Goal: Complete application form

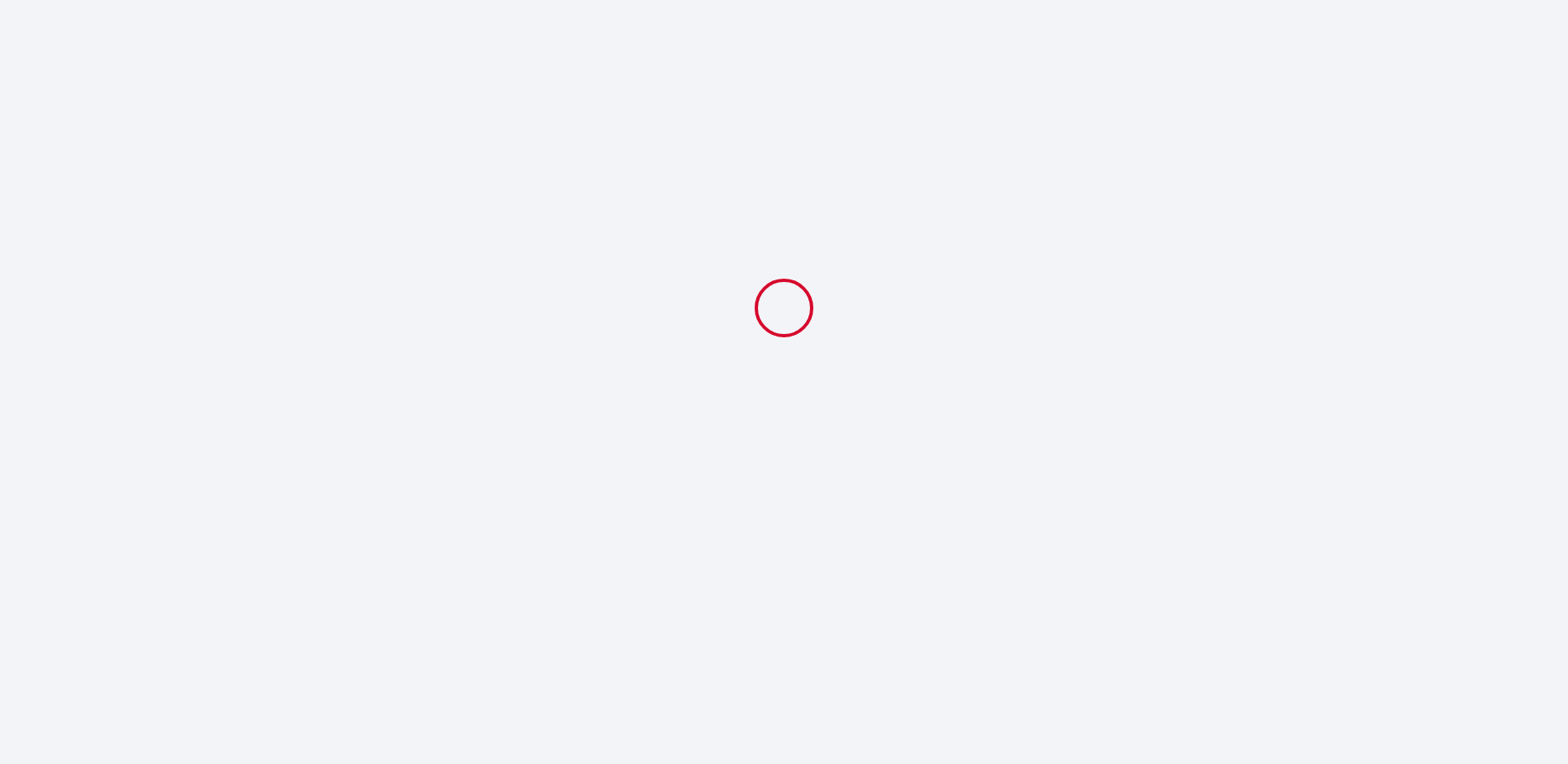
select select
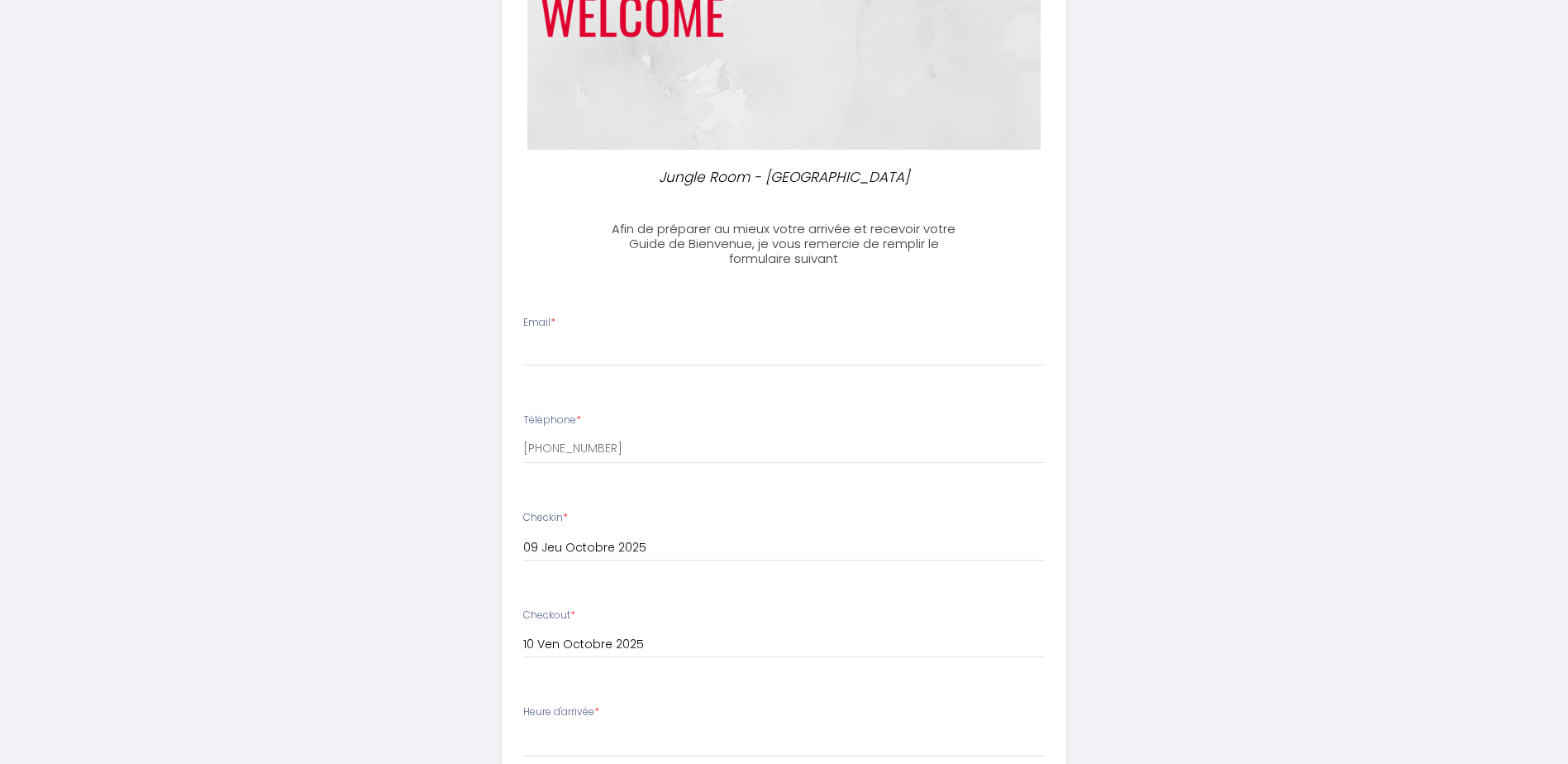
scroll to position [234, 0]
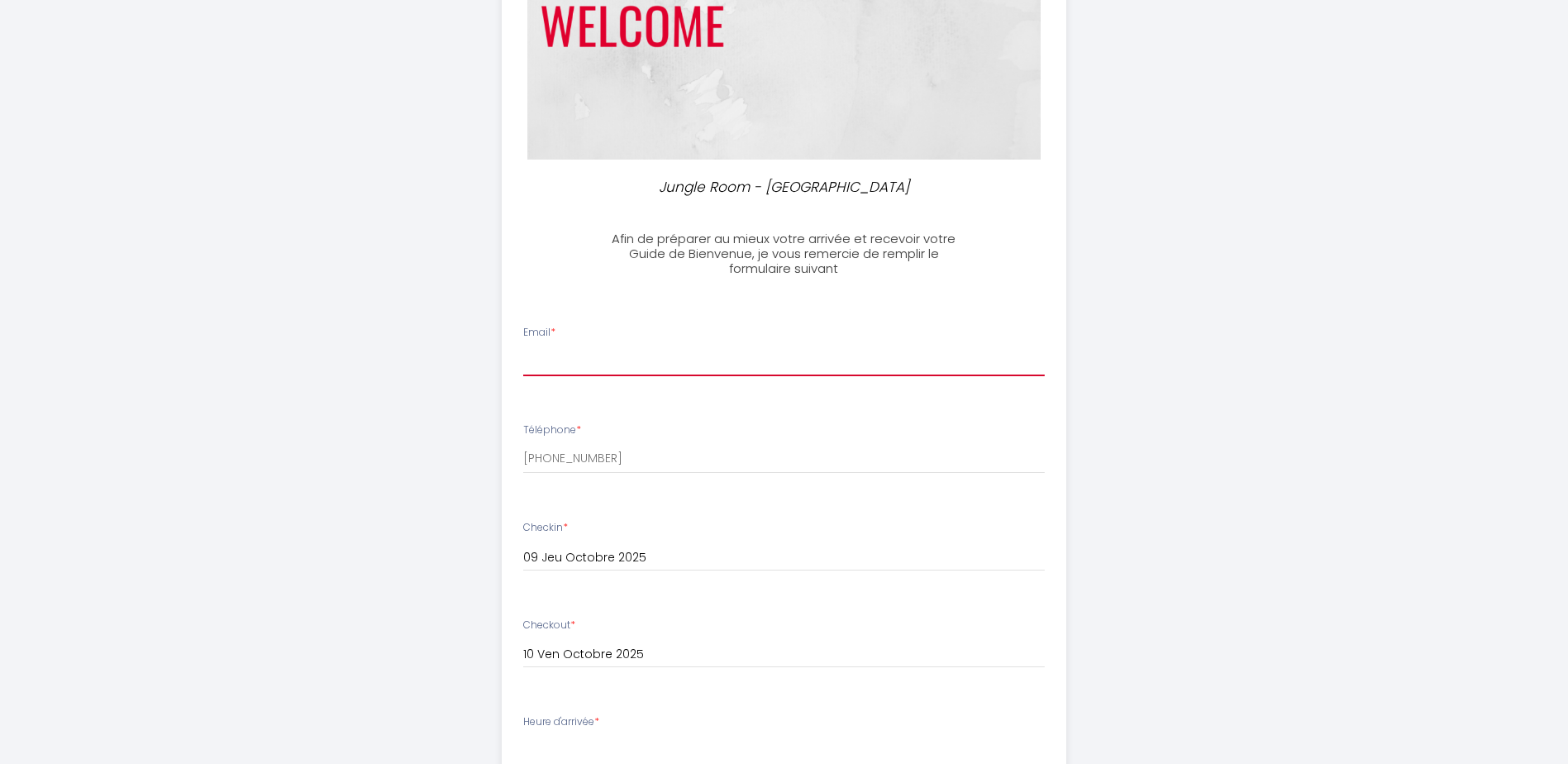
click at [601, 363] on input "Email *" at bounding box center [784, 361] width 522 height 30
type input "[EMAIL_ADDRESS][DOMAIN_NAME]"
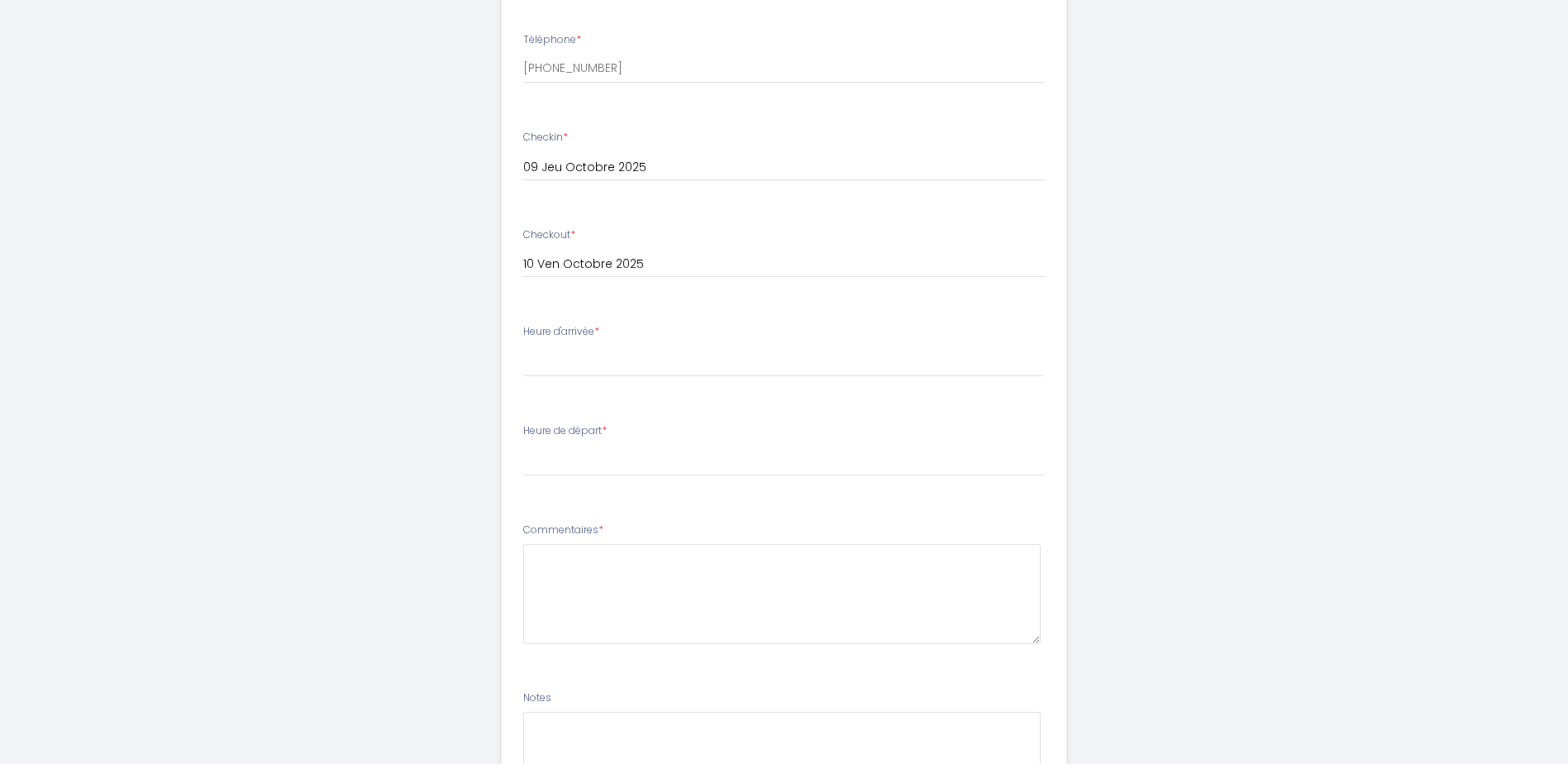
scroll to position [647, 0]
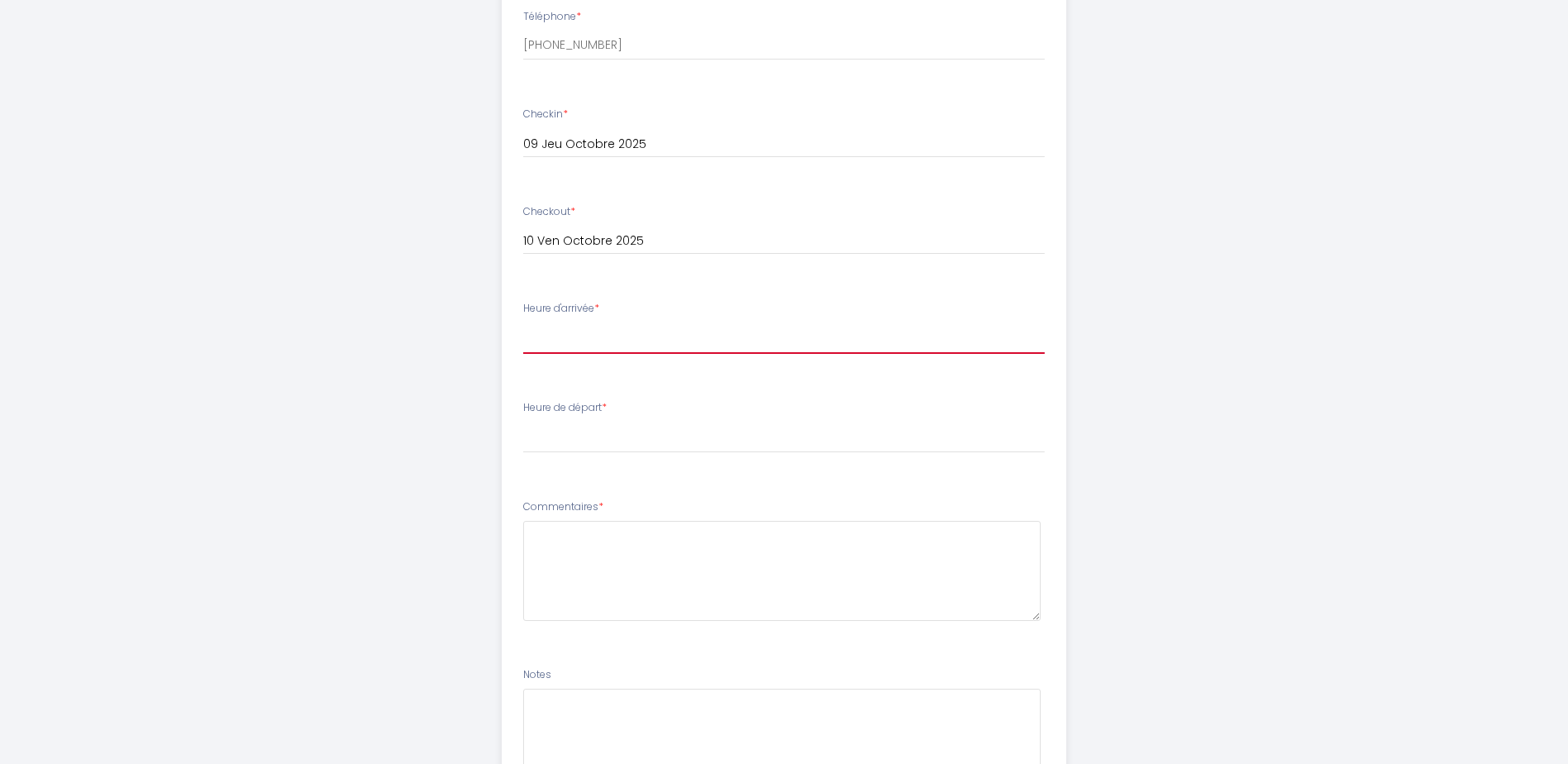
drag, startPoint x: 566, startPoint y: 327, endPoint x: 569, endPoint y: 314, distance: 13.3
click at [566, 325] on select "17:00 17:30 18:00 18:30 19:00 19:30 20:00 20:30 21:00 21:30 22:00 22:30 23:00 2…" at bounding box center [784, 338] width 522 height 31
select select "18:30"
click at [523, 322] on select "17:00 17:30 18:00 18:30 19:00 19:30 20:00 20:30 21:00 21:30 22:00 22:30 23:00 2…" at bounding box center [784, 338] width 522 height 31
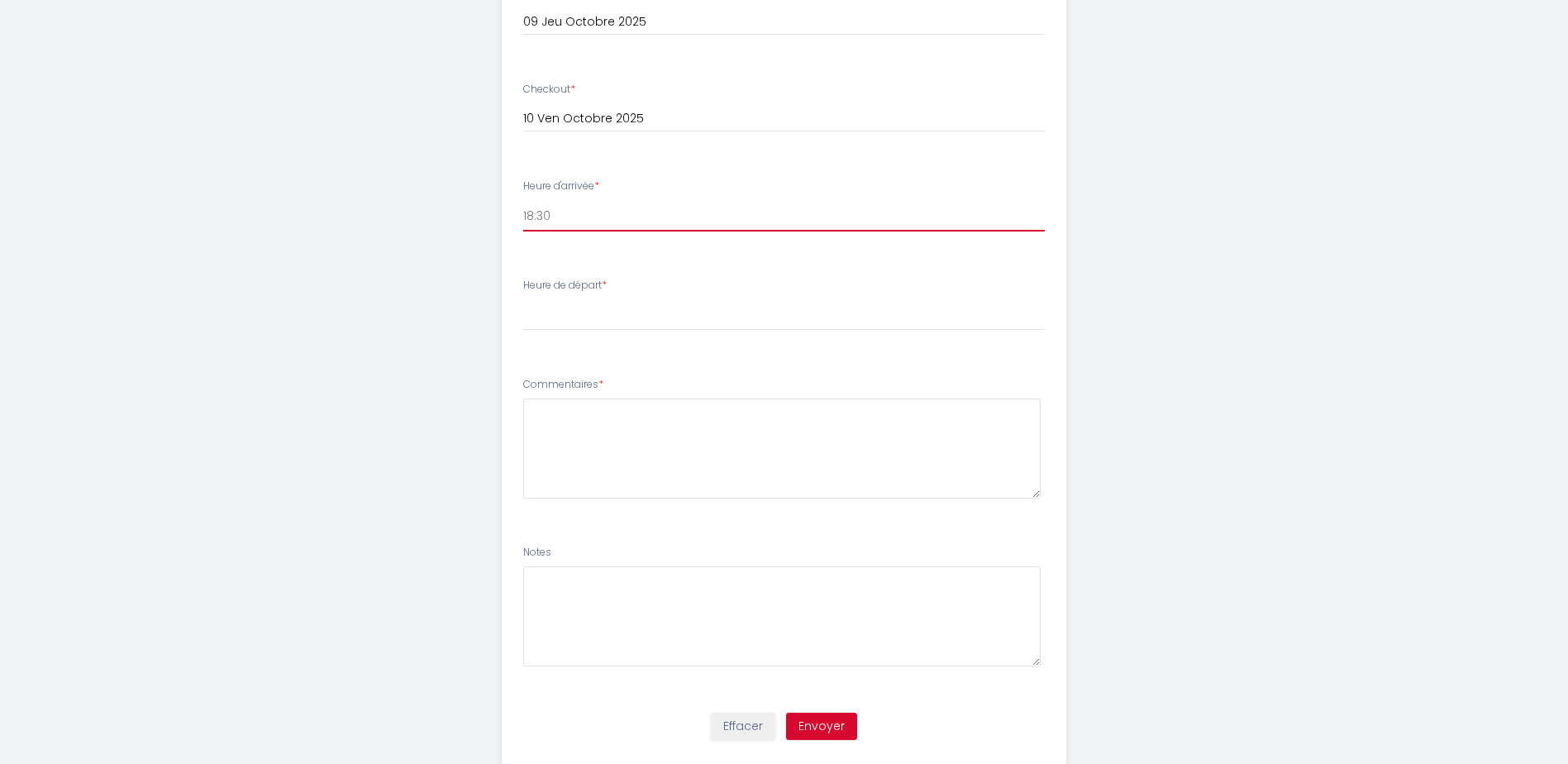
scroll to position [812, 0]
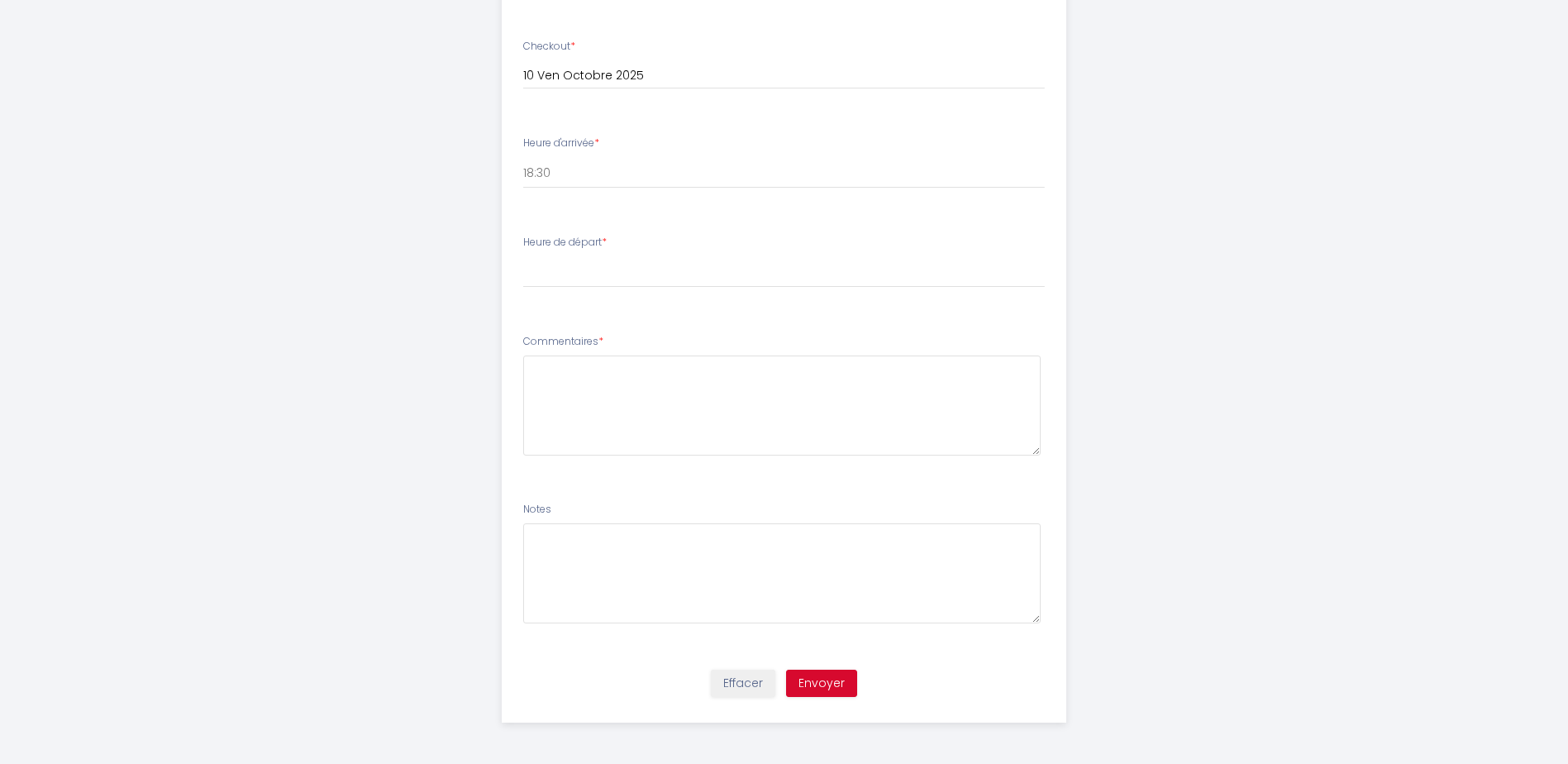
click at [602, 301] on li "Heure de départ * 00:00 00:30 01:00 01:30 02:00 02:30 03:00 03:30 04:00 04:30 0…" at bounding box center [784, 269] width 563 height 89
click at [578, 238] on label "Heure de départ *" at bounding box center [565, 242] width 83 height 16
click at [525, 319] on ul "Email * [EMAIL_ADDRESS][DOMAIN_NAME] Téléphone * [PHONE_NUMBER] Checkin * [DATE…" at bounding box center [784, 193] width 584 height 933
click at [561, 184] on select "17:00 17:30 18:00 18:30 19:00 19:30 20:00 20:30 21:00 21:30 22:00 22:30 23:00 2…" at bounding box center [784, 173] width 522 height 31
click at [587, 166] on select "17:00 17:30 18:00 18:30 19:00 19:30 20:00 20:30 21:00 21:30 22:00 22:30 23:00 2…" at bounding box center [784, 173] width 522 height 31
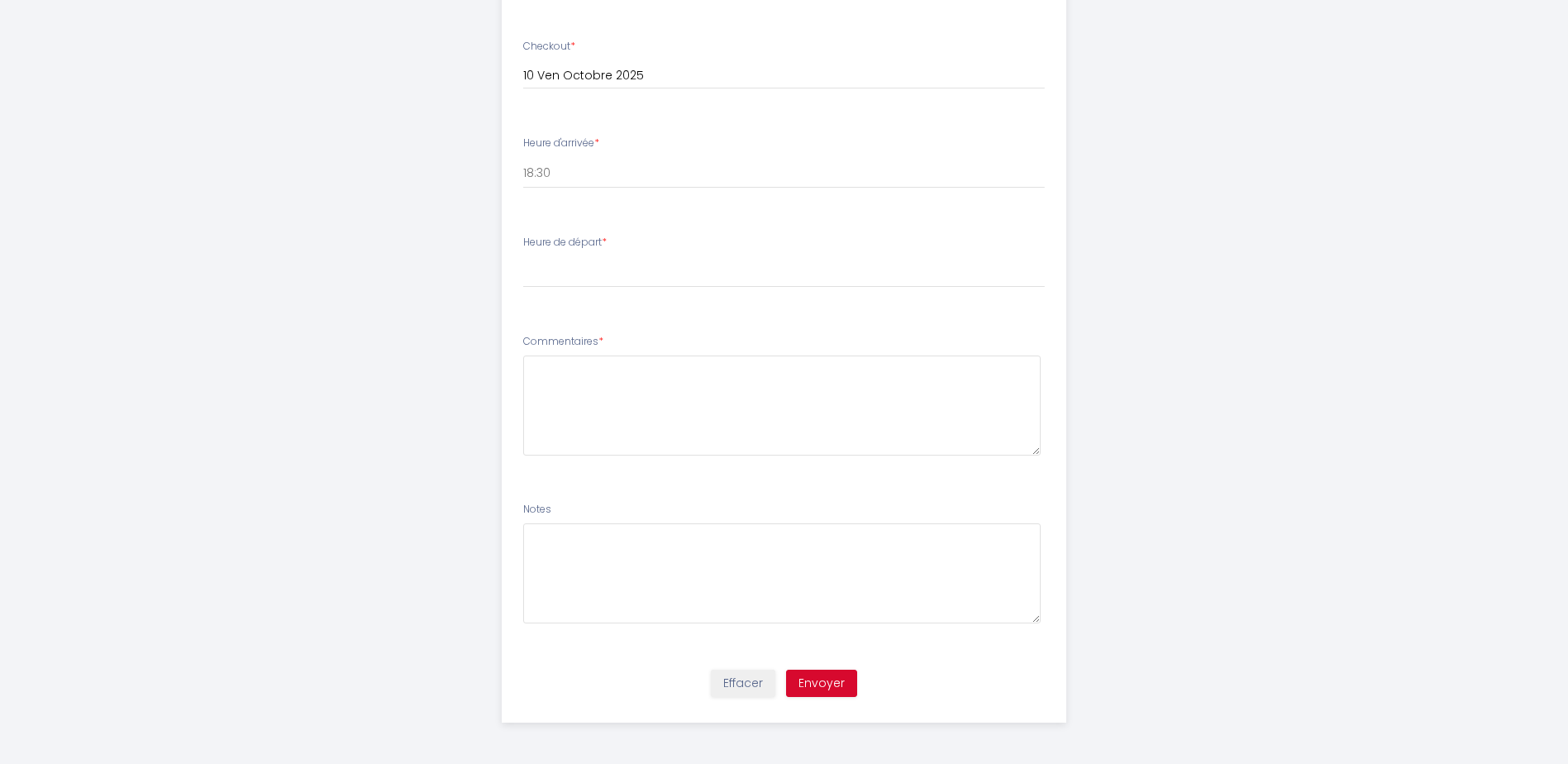
click at [577, 240] on label "Heure de départ *" at bounding box center [565, 242] width 83 height 16
click at [572, 269] on select "00:00 00:30 01:00 01:30 02:00 02:30 03:00 03:30 04:00 04:30 05:00 05:30 06:00 0…" at bounding box center [784, 272] width 522 height 31
select select "08:30"
click at [523, 256] on select "00:00 00:30 01:00 01:30 02:00 02:30 03:00 03:30 04:00 04:30 05:00 05:30 06:00 0…" at bounding box center [784, 272] width 522 height 31
click at [813, 679] on button "Envoyer" at bounding box center [822, 683] width 71 height 28
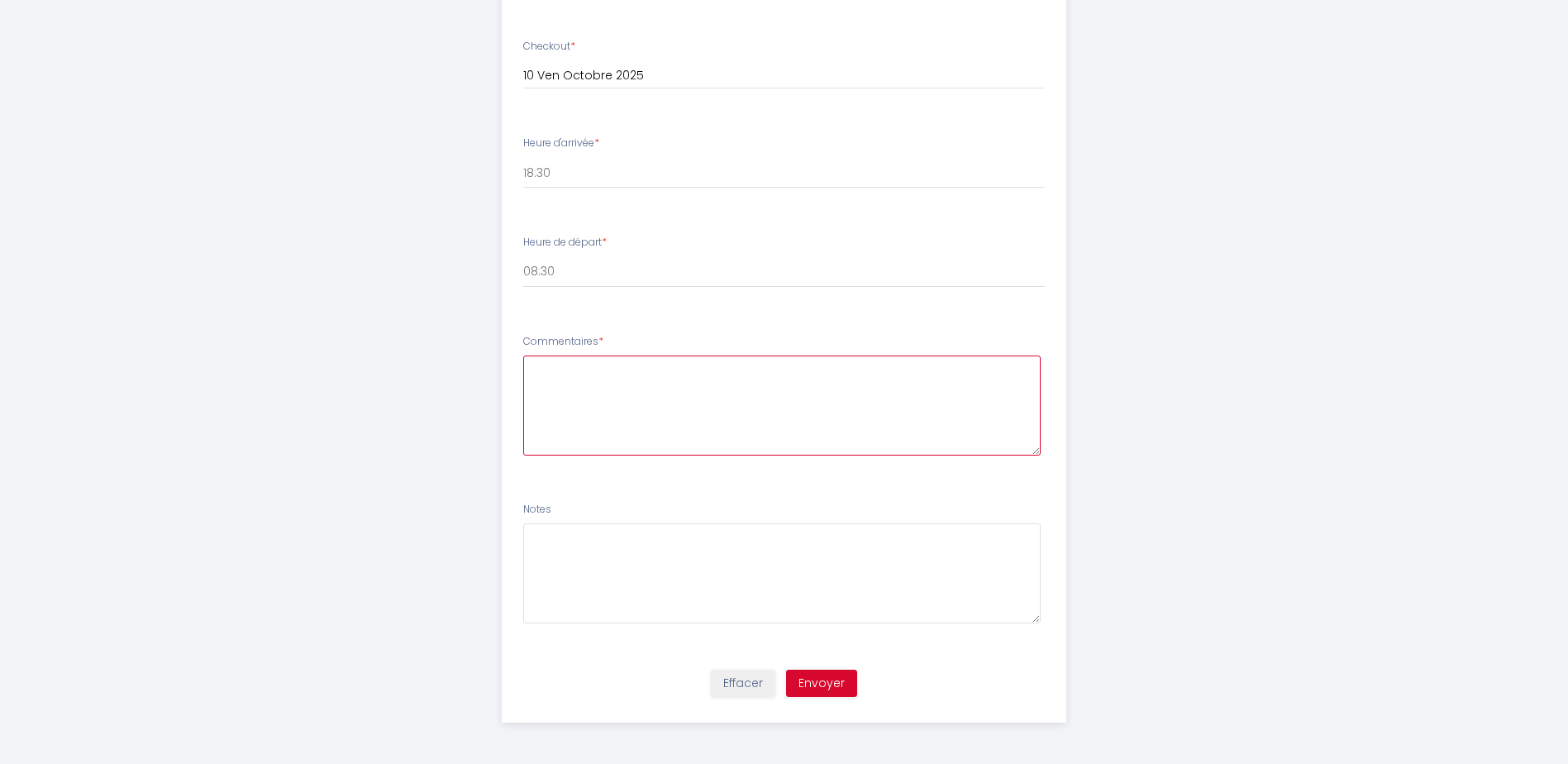
click at [598, 374] on textarea at bounding box center [782, 405] width 517 height 100
type textarea "nil"
click at [825, 680] on button "Envoyer" at bounding box center [822, 683] width 71 height 28
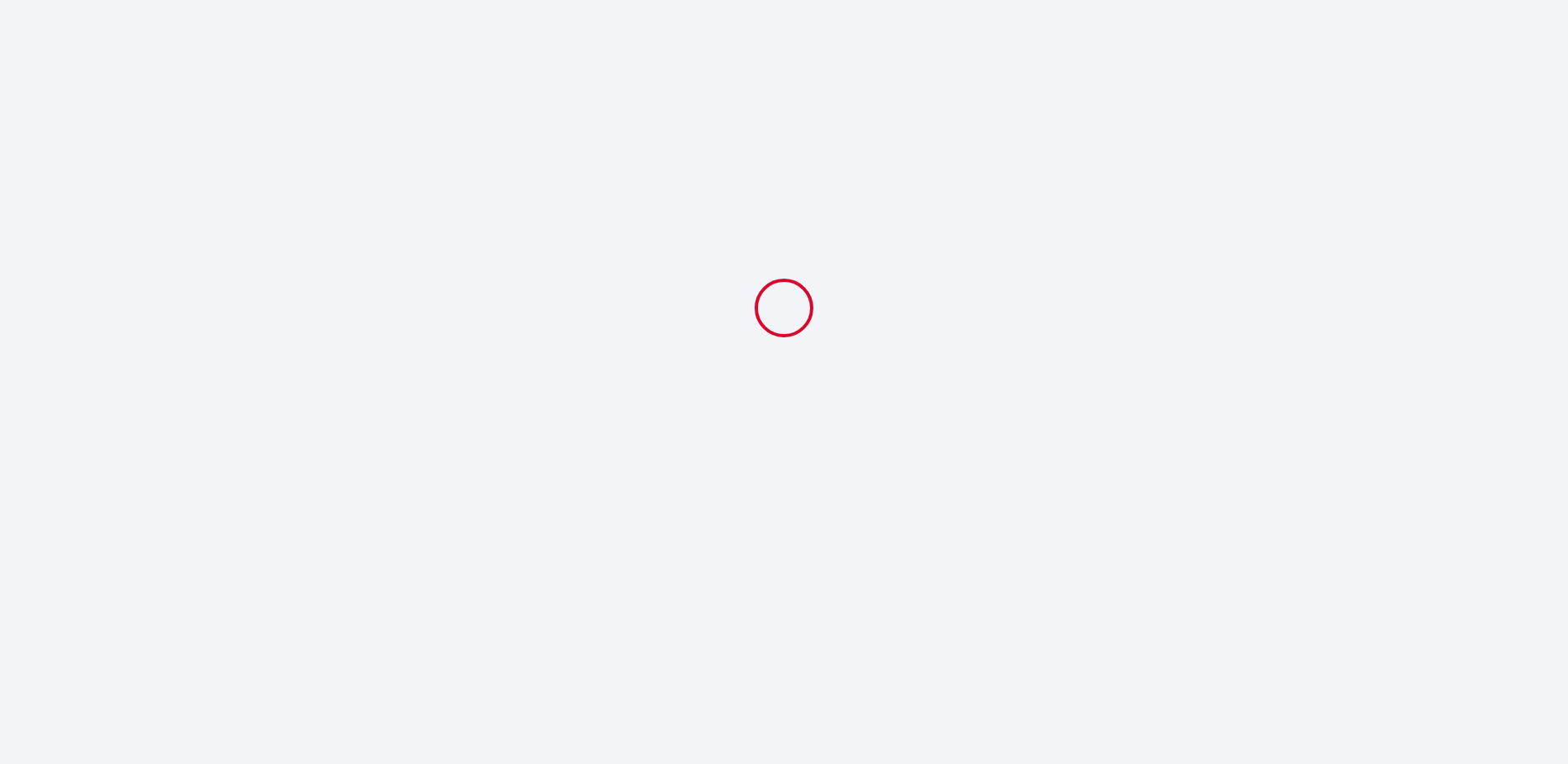
scroll to position [0, 0]
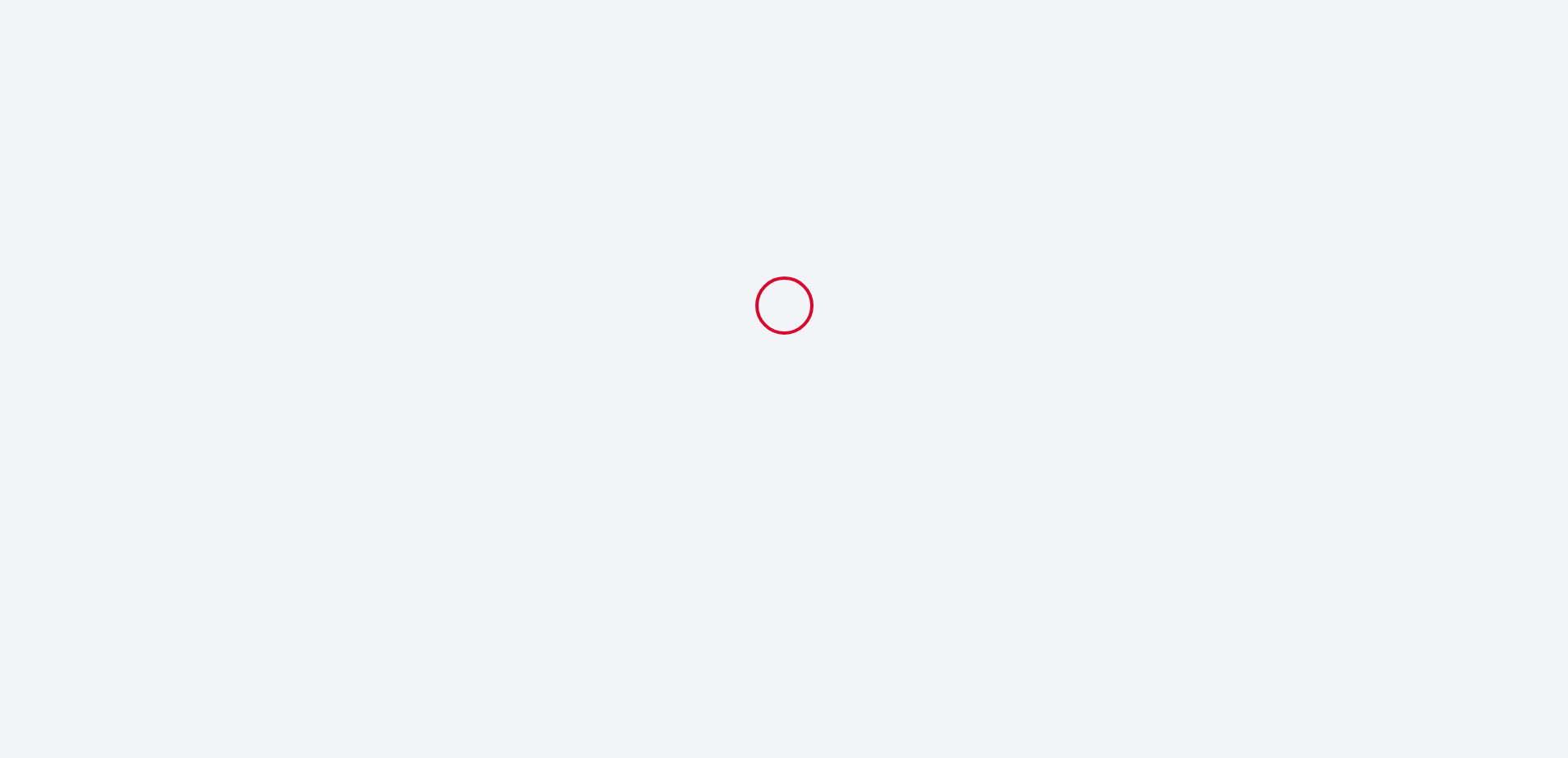
select select "18:30"
select select "08:30"
